Goal: Complete application form: Complete application form

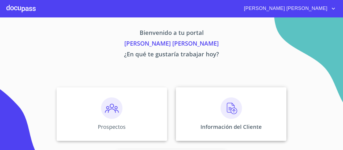
click at [233, 106] on img at bounding box center [231, 107] width 21 height 21
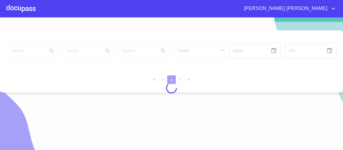
scroll to position [6, 0]
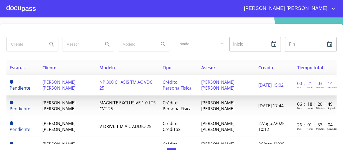
click at [73, 84] on td "[PERSON_NAME] [PERSON_NAME]" at bounding box center [67, 85] width 57 height 21
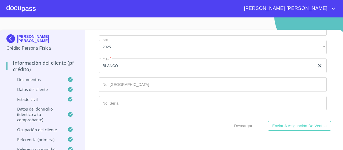
scroll to position [8, 0]
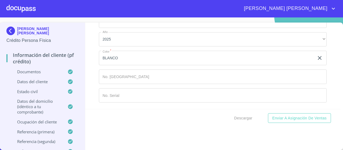
click at [332, 42] on div "Información del cliente (PF crédito) Documentos Documento de identificación.   …" at bounding box center [212, 66] width 255 height 86
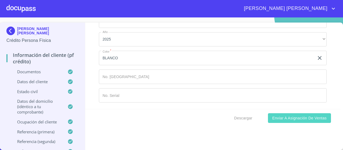
click at [295, 118] on span "Enviar a Asignación de Ventas" at bounding box center [299, 118] width 54 height 7
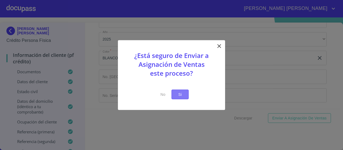
click at [180, 94] on span "Si" at bounding box center [180, 94] width 9 height 7
